Goal: Task Accomplishment & Management: Use online tool/utility

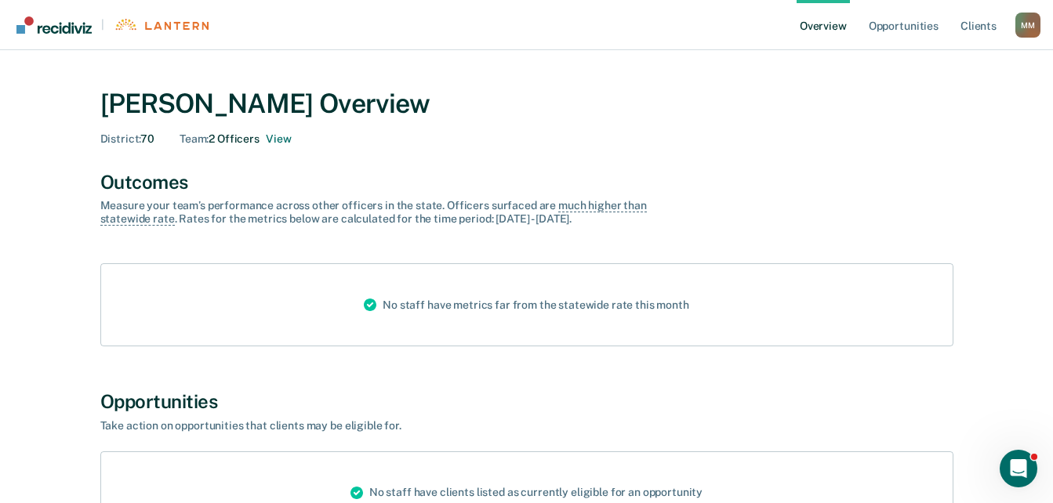
click at [250, 140] on div "Team : 2 Officers View" at bounding box center [235, 139] width 111 height 13
click at [376, 314] on icon at bounding box center [370, 305] width 13 height 19
click at [376, 311] on icon at bounding box center [370, 305] width 13 height 19
click at [450, 311] on div "No staff have metrics far from the statewide rate this month" at bounding box center [526, 305] width 351 height 82
click at [969, 23] on link "Client s" at bounding box center [978, 25] width 42 height 50
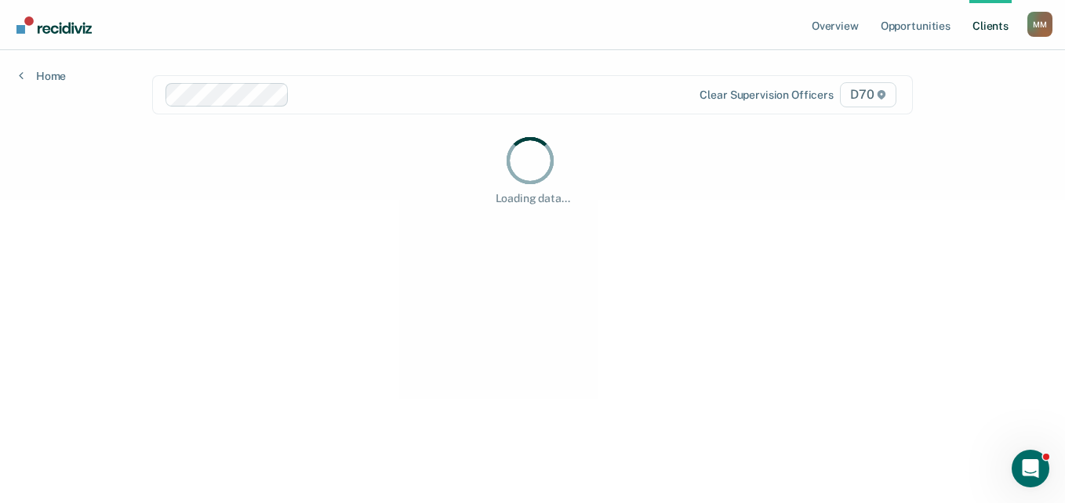
click at [1037, 18] on div "M M" at bounding box center [1039, 24] width 25 height 25
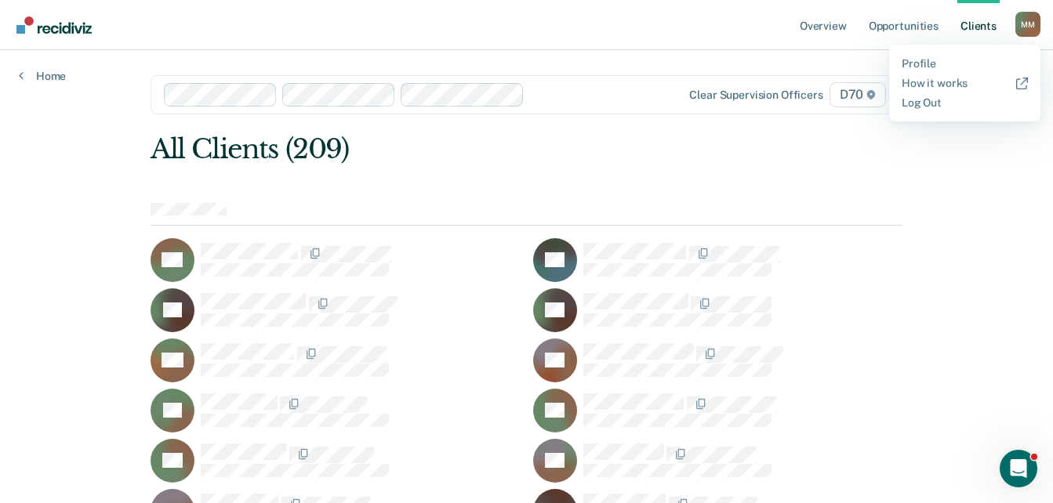
click at [570, 102] on div at bounding box center [601, 94] width 140 height 18
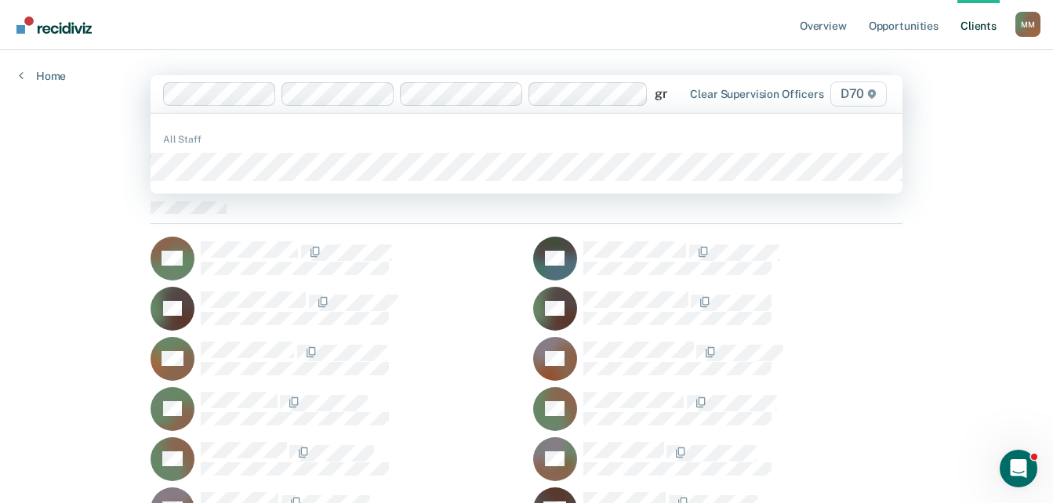
type input "gri"
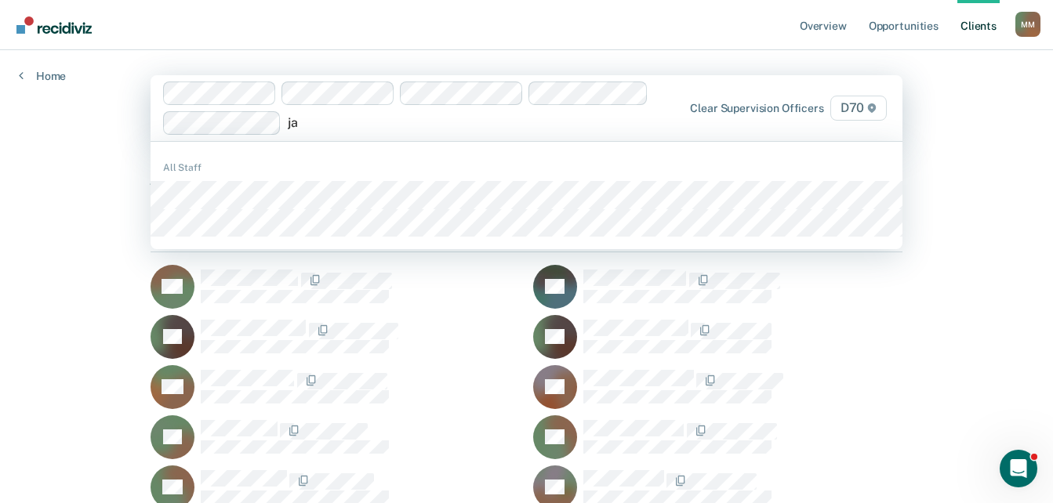
type input "j"
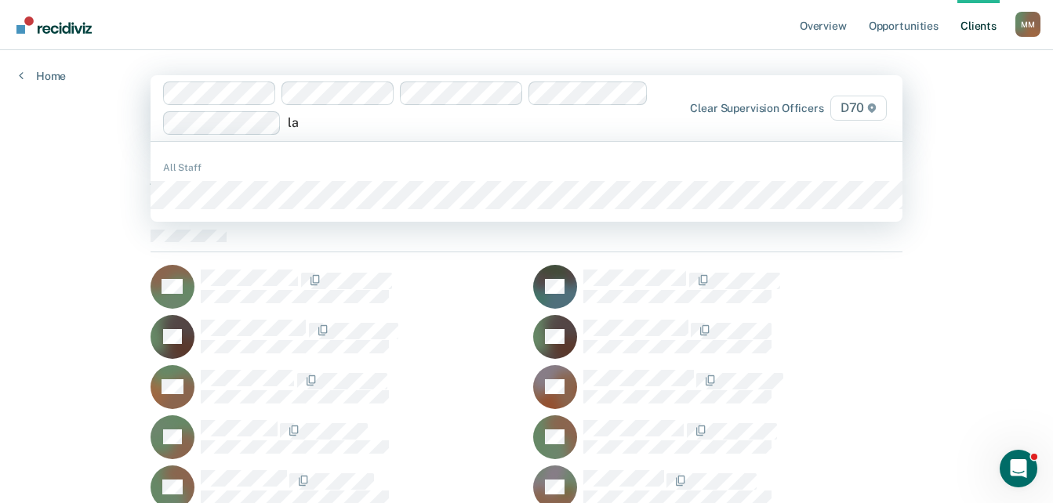
type input "l"
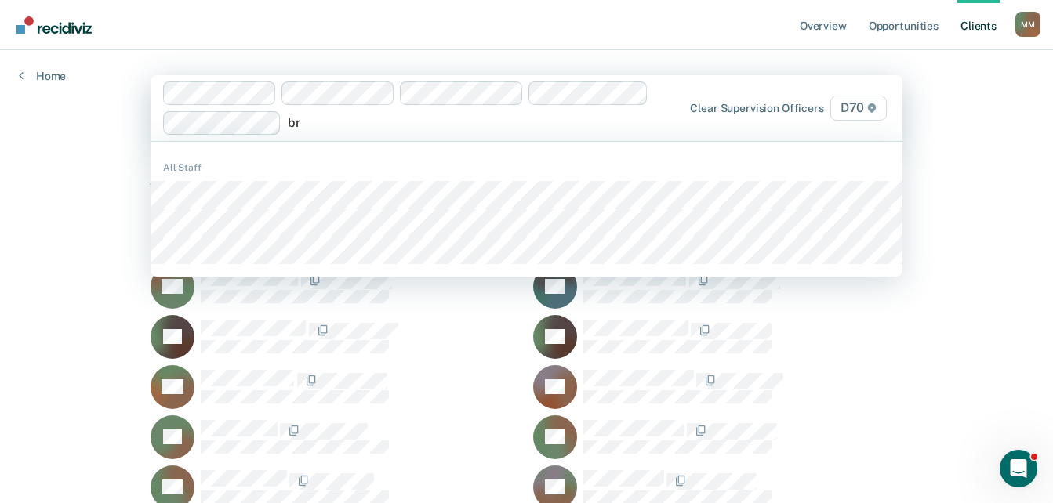
type input "b"
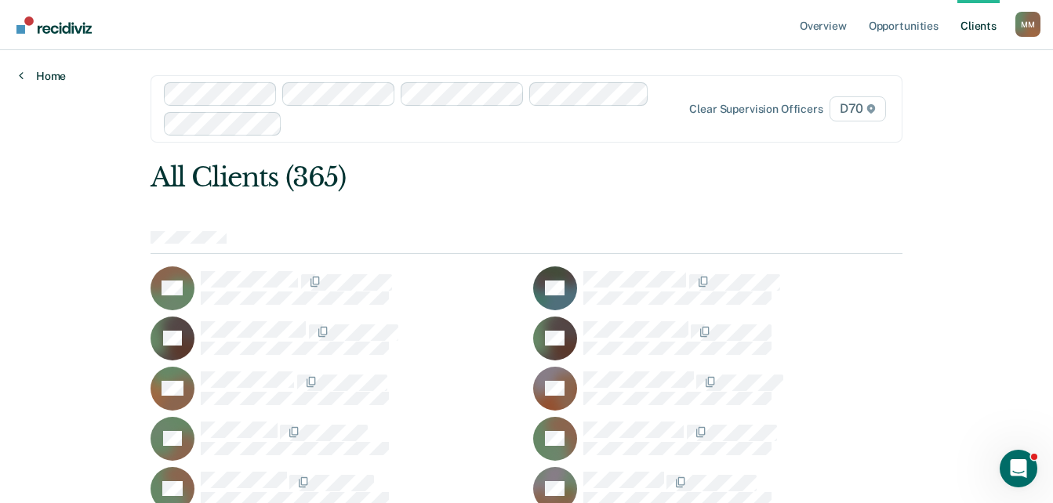
click at [39, 80] on link "Home" at bounding box center [42, 76] width 47 height 14
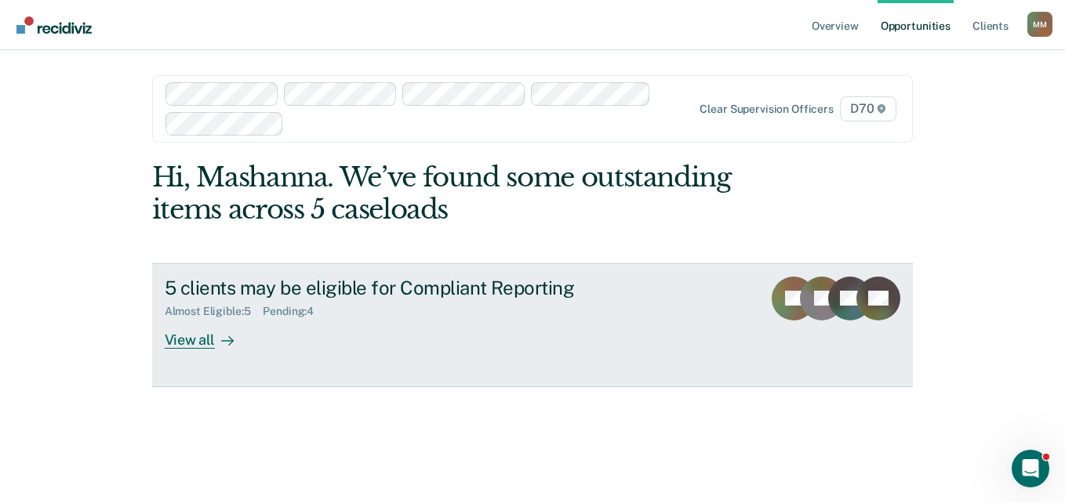
click at [180, 335] on div "View all" at bounding box center [209, 333] width 88 height 31
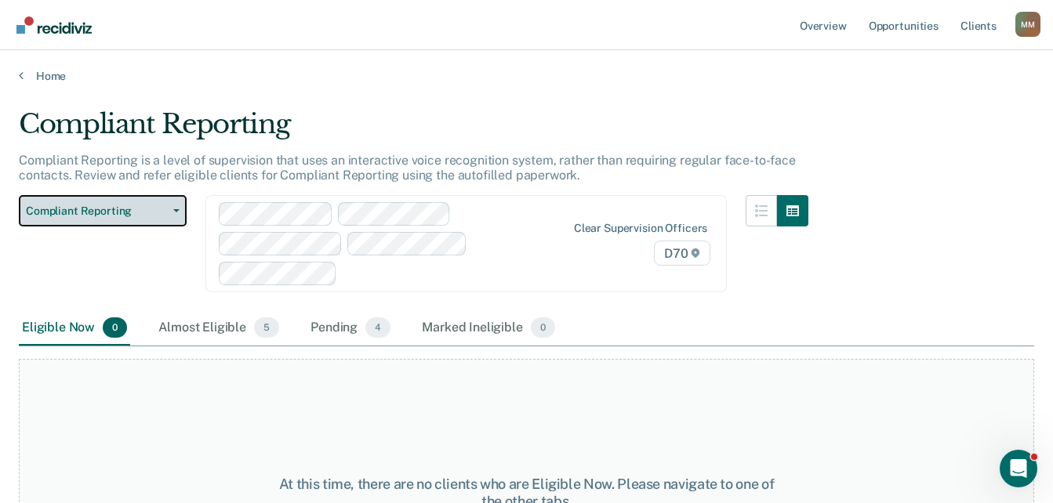
click at [165, 207] on span "Compliant Reporting" at bounding box center [96, 211] width 141 height 13
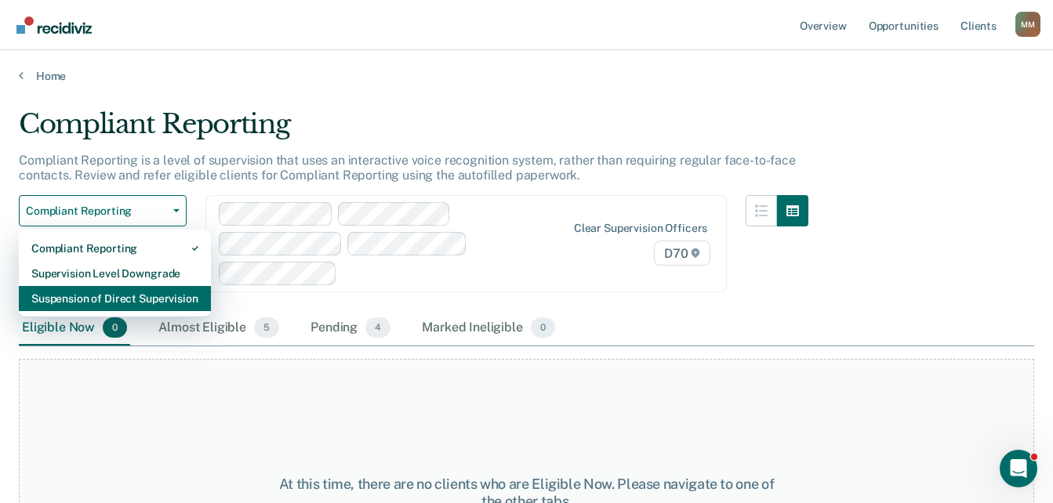
click at [103, 296] on div "Suspension of Direct Supervision" at bounding box center [114, 298] width 167 height 25
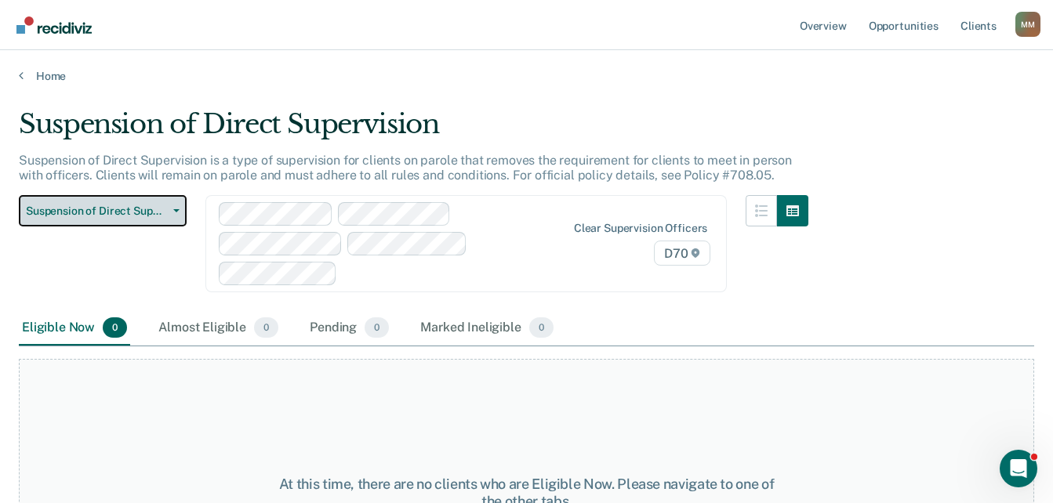
click at [147, 211] on span "Suspension of Direct Supervision" at bounding box center [96, 211] width 141 height 13
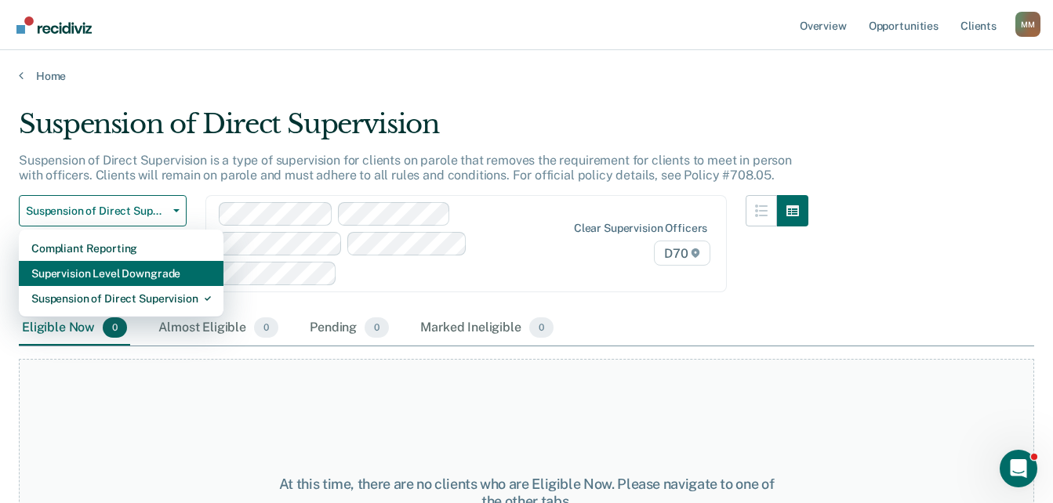
click at [145, 276] on div "Supervision Level Downgrade" at bounding box center [121, 273] width 180 height 25
